Goal: Transaction & Acquisition: Book appointment/travel/reservation

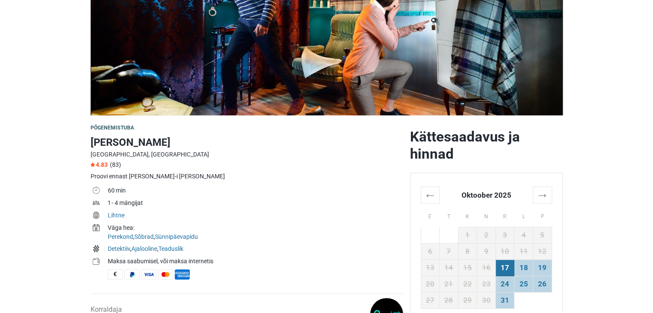
scroll to position [258, 0]
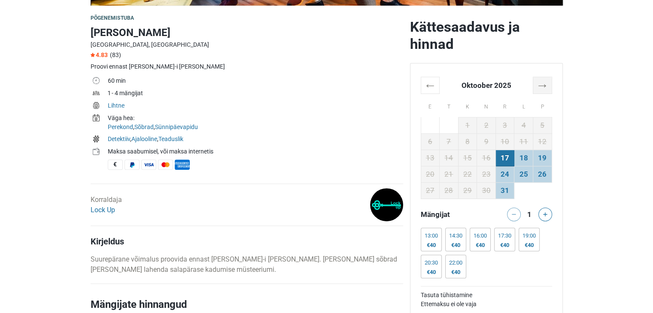
click at [542, 82] on th "→" at bounding box center [542, 85] width 19 height 17
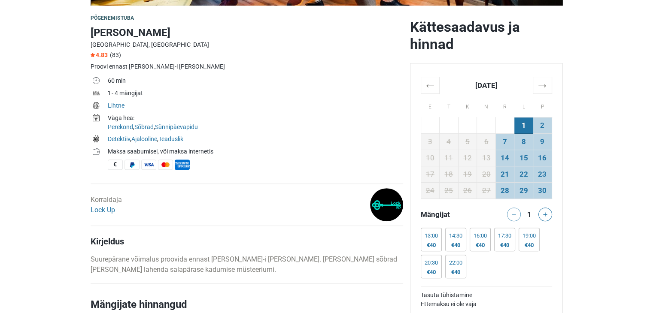
click at [316, 112] on td "Lihtne" at bounding box center [255, 106] width 295 height 12
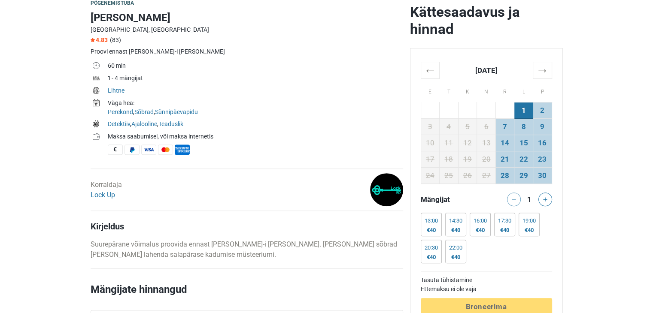
scroll to position [215, 0]
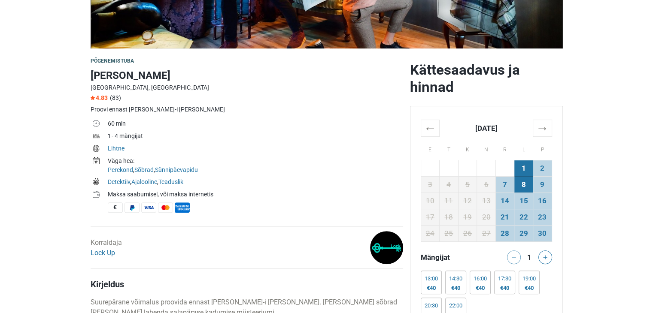
click at [526, 186] on td "8" at bounding box center [523, 185] width 19 height 16
click at [503, 203] on td "14" at bounding box center [504, 201] width 19 height 16
click at [522, 202] on td "15" at bounding box center [523, 201] width 19 height 16
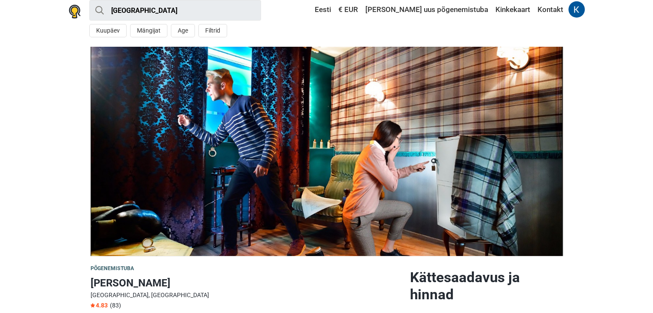
scroll to position [0, 0]
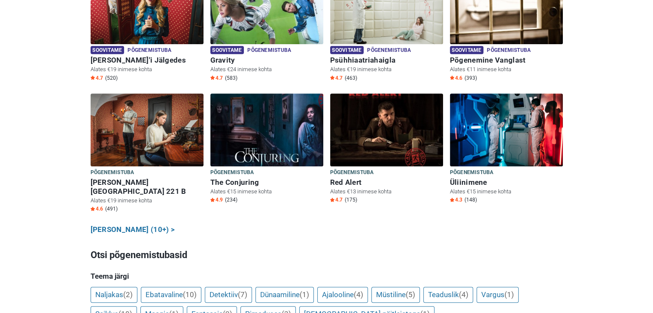
scroll to position [429, 0]
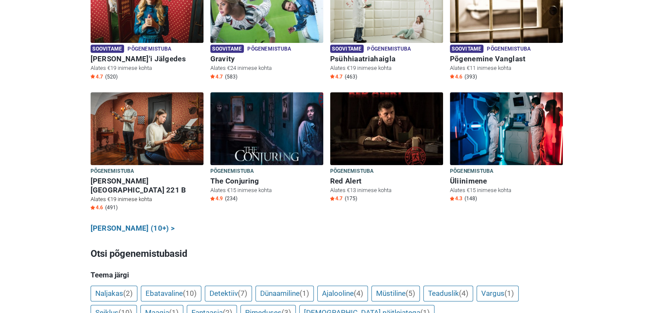
click at [122, 177] on h6 "[PERSON_NAME][GEOGRAPHIC_DATA] 221 B" at bounding box center [147, 186] width 113 height 18
click at [133, 196] on p "Alates €19 inimese kohta" at bounding box center [147, 200] width 113 height 8
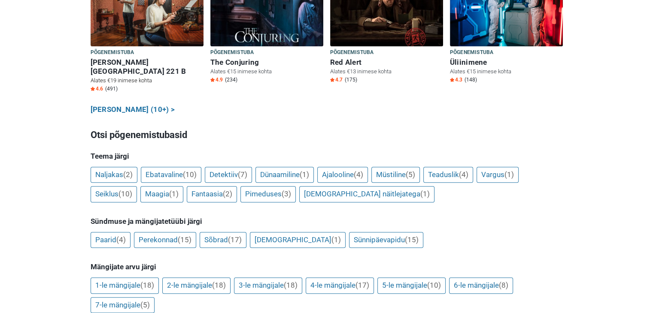
scroll to position [558, 0]
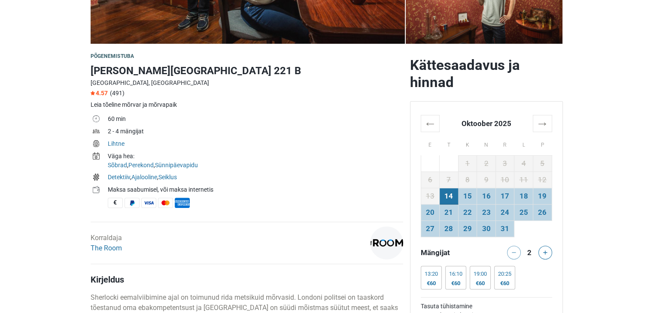
scroll to position [258, 0]
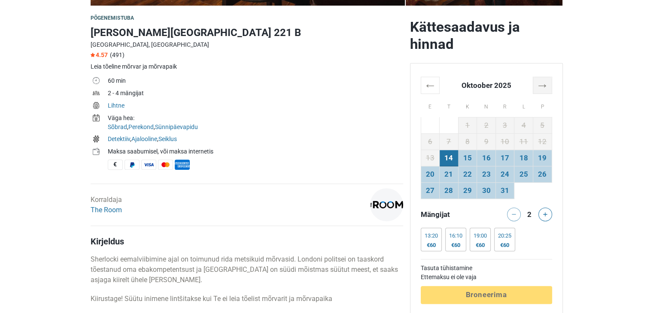
click at [541, 81] on th "→" at bounding box center [542, 85] width 19 height 17
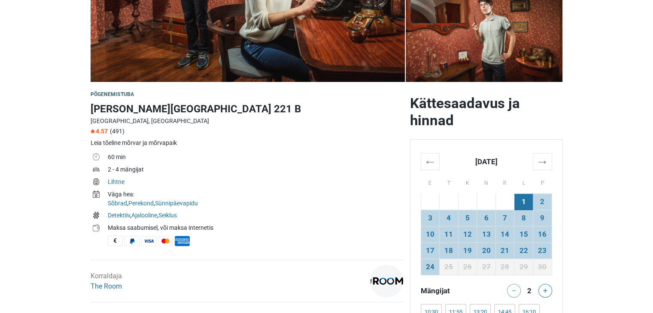
scroll to position [172, 0]
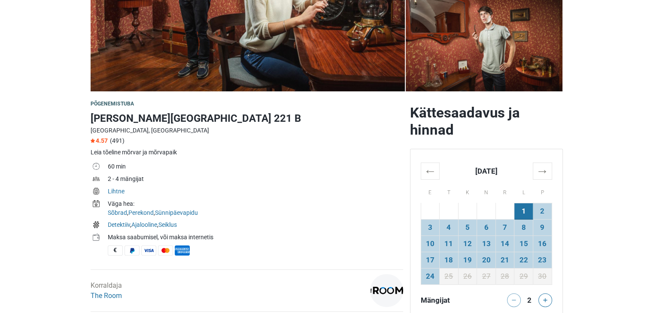
click at [523, 211] on td "1" at bounding box center [523, 212] width 19 height 16
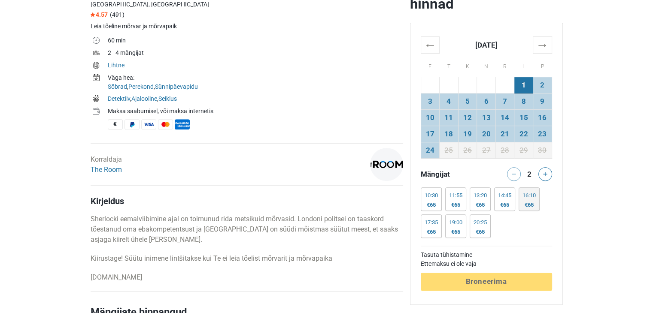
scroll to position [301, 0]
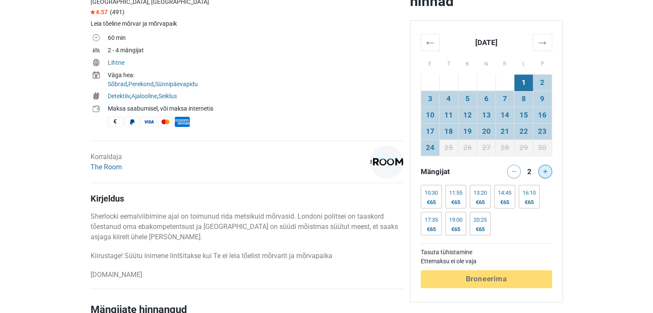
click at [548, 169] on button at bounding box center [545, 172] width 14 height 14
click at [459, 217] on div "19:00" at bounding box center [455, 220] width 13 height 7
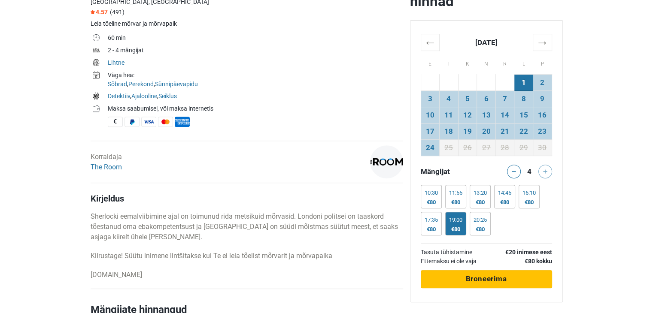
click at [486, 275] on span "Broneerima" at bounding box center [485, 279] width 41 height 9
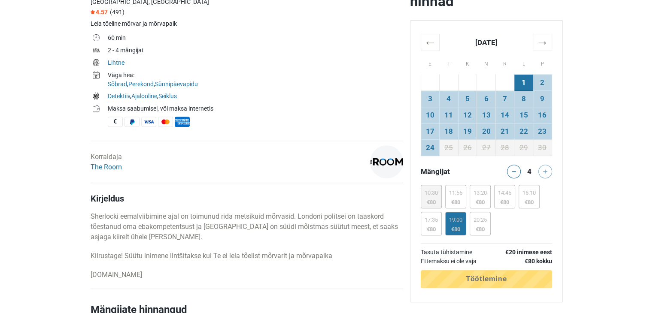
click at [429, 190] on div "10:30" at bounding box center [431, 193] width 13 height 7
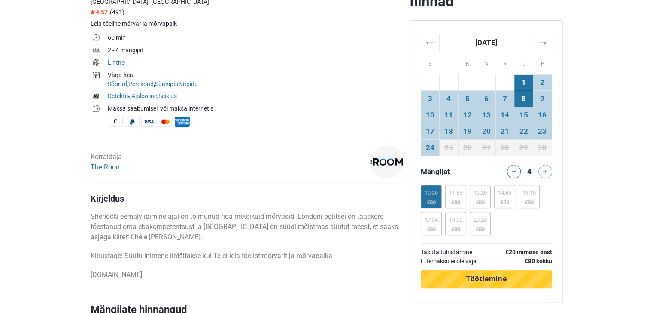
click at [528, 97] on td "8" at bounding box center [523, 99] width 19 height 16
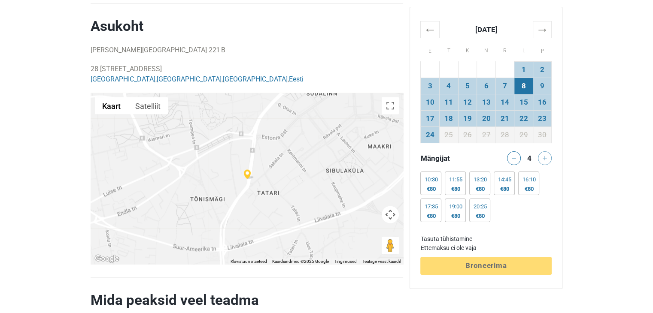
scroll to position [1717, 0]
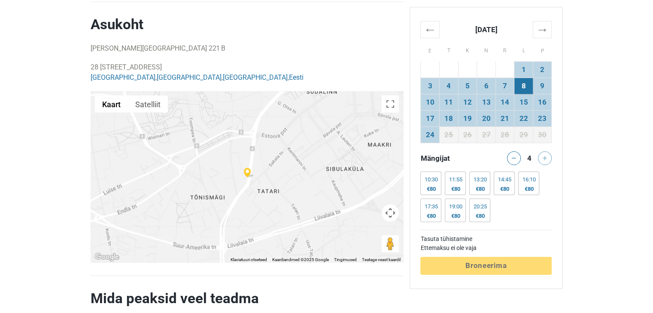
drag, startPoint x: 213, startPoint y: 39, endPoint x: 72, endPoint y: 39, distance: 140.4
copy p "28 Pärnu maantee, 10141 Tallinn, Estonia"
click at [536, 29] on th "→" at bounding box center [542, 29] width 19 height 17
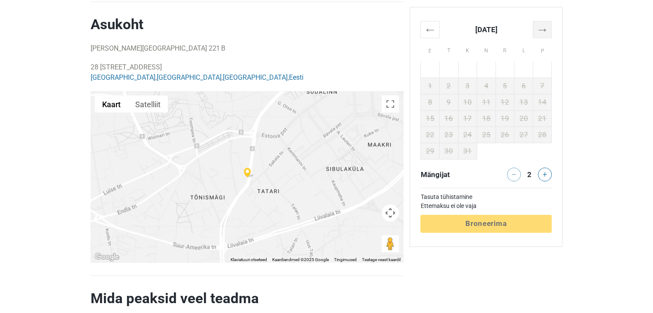
click at [550, 27] on th "→" at bounding box center [542, 29] width 19 height 17
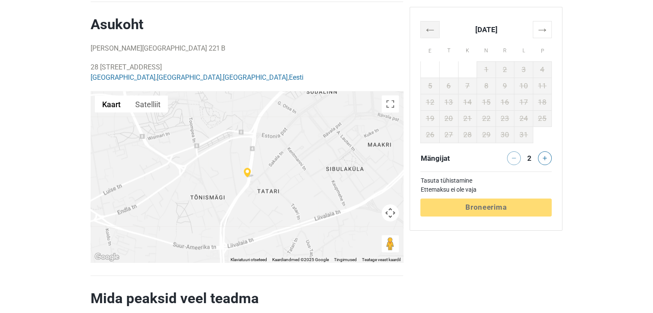
click at [426, 28] on th "←" at bounding box center [430, 29] width 19 height 17
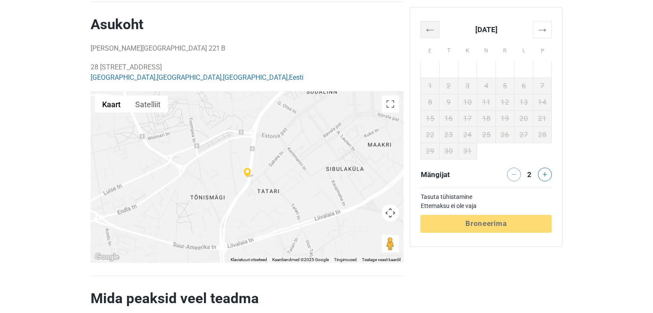
click at [426, 28] on th "←" at bounding box center [430, 29] width 19 height 17
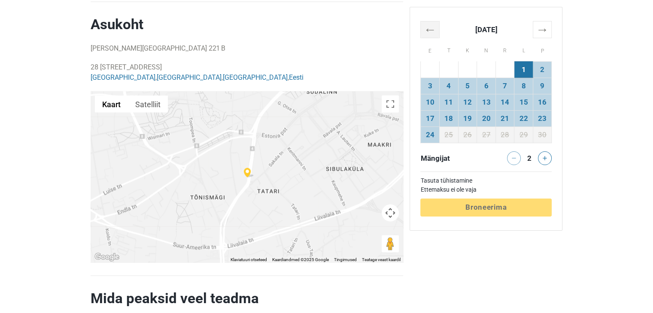
click at [426, 28] on th "←" at bounding box center [430, 29] width 19 height 17
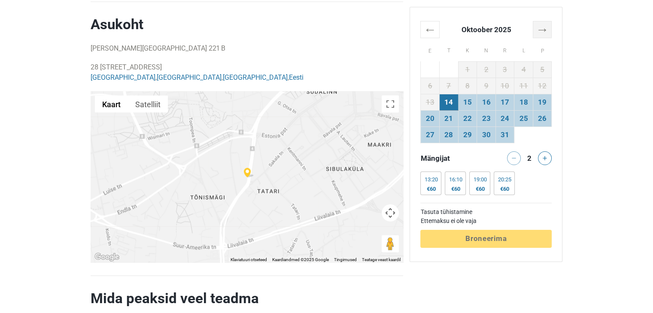
click at [542, 28] on th "→" at bounding box center [542, 29] width 19 height 17
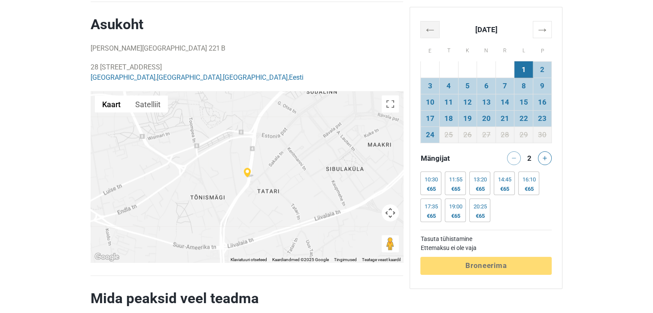
click at [428, 28] on th "←" at bounding box center [430, 29] width 19 height 17
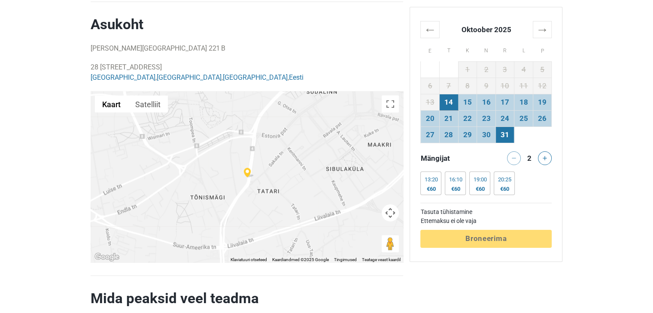
click at [503, 130] on td "31" at bounding box center [504, 135] width 19 height 16
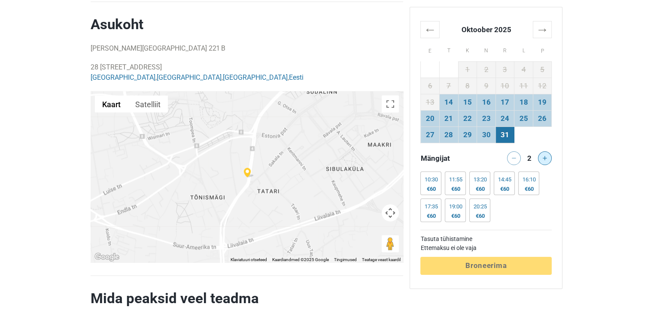
click at [544, 159] on icon at bounding box center [545, 158] width 4 height 4
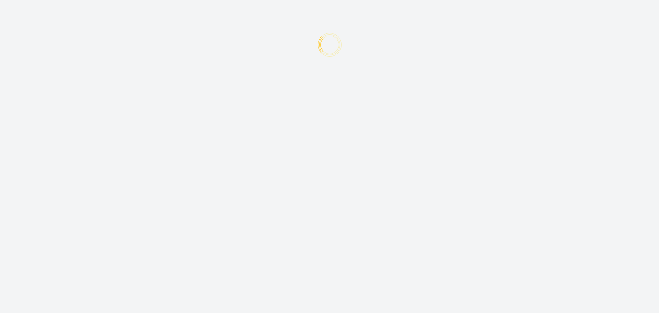
type input "Katrin"
type input "Lillep"
type input "[EMAIL_ADDRESS][DOMAIN_NAME]"
type input "+372"
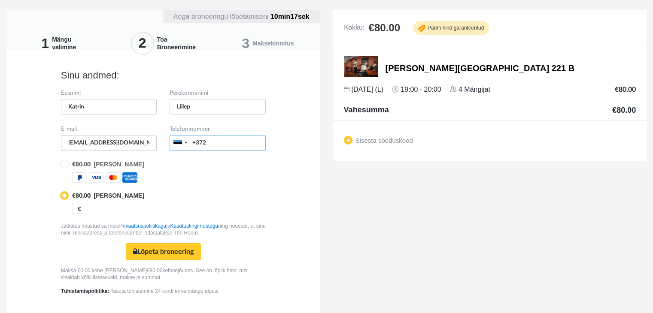
click at [222, 143] on input "+372" at bounding box center [218, 143] width 96 height 16
type input "[PHONE_NUMBER]"
type input "[EMAIL_ADDRESS][DOMAIN_NAME]"
click at [70, 163] on td "€80.00 [PERSON_NAME]" at bounding box center [113, 164] width 89 height 9
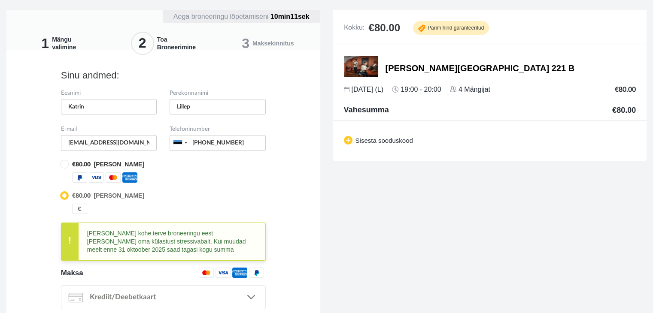
radio input "true"
radio input "false"
click at [349, 140] on img at bounding box center [348, 140] width 9 height 9
click at [366, 142] on input "text" at bounding box center [389, 140] width 91 height 16
click at [443, 140] on link "Sisesta" at bounding box center [454, 139] width 36 height 15
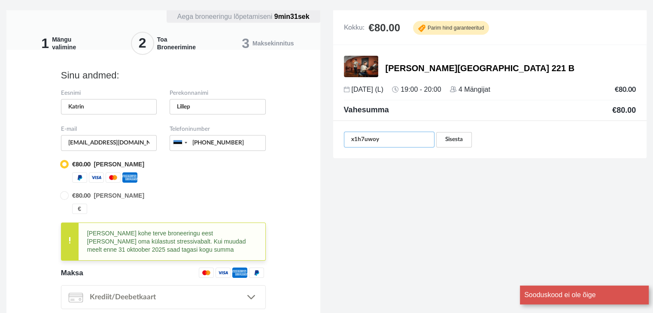
click at [375, 141] on input "x1h7uwoy" at bounding box center [389, 140] width 91 height 16
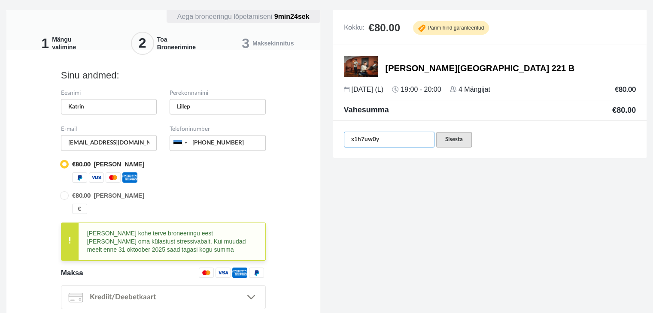
type input "x1h7uw0y"
click at [456, 140] on link "Sisesta" at bounding box center [454, 139] width 36 height 15
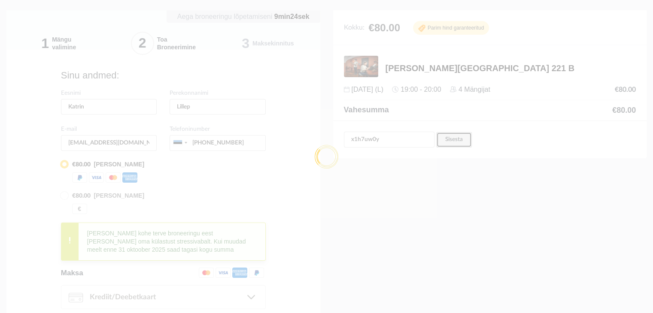
type input "[PHONE_NUMBER]"
type input "X1H7UW0Y"
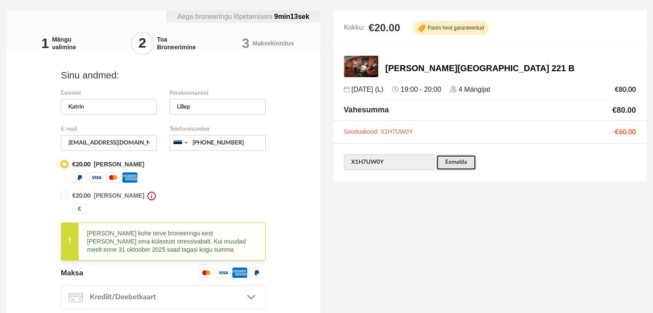
click at [462, 164] on link "Eemalda" at bounding box center [456, 162] width 40 height 15
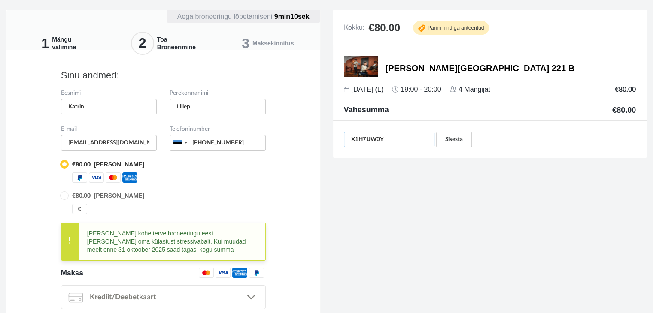
drag, startPoint x: 379, startPoint y: 134, endPoint x: 340, endPoint y: 129, distance: 39.3
click at [340, 129] on div "X1H7UW0Y Sisesta" at bounding box center [490, 140] width 314 height 38
